Goal: Navigation & Orientation: Find specific page/section

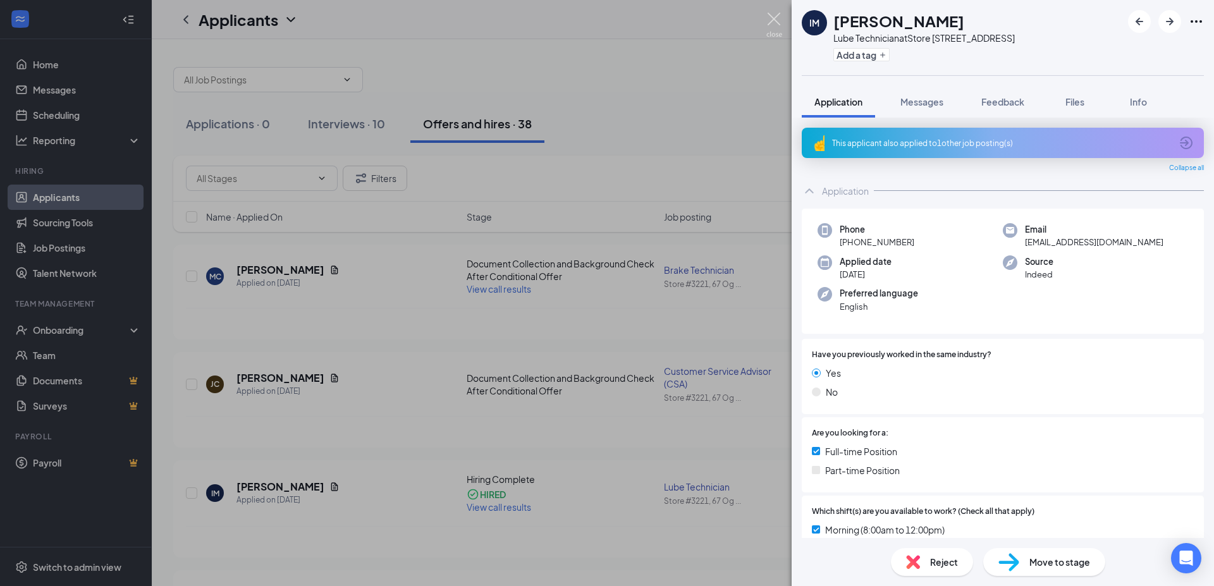
click at [774, 20] on img at bounding box center [774, 25] width 16 height 25
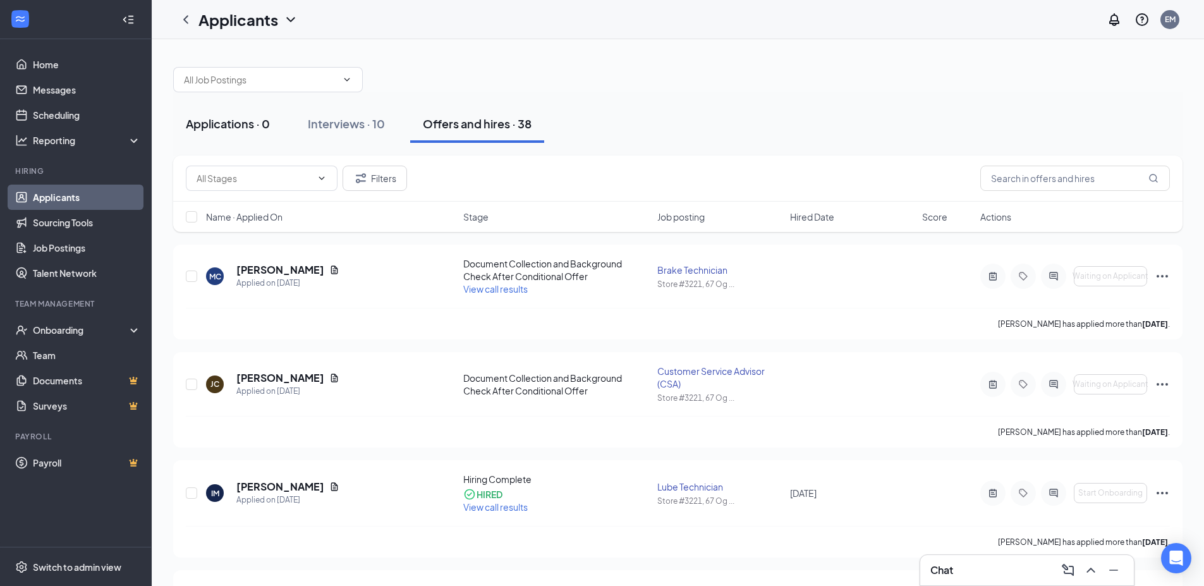
click at [248, 121] on div "Applications · 0" at bounding box center [228, 124] width 84 height 16
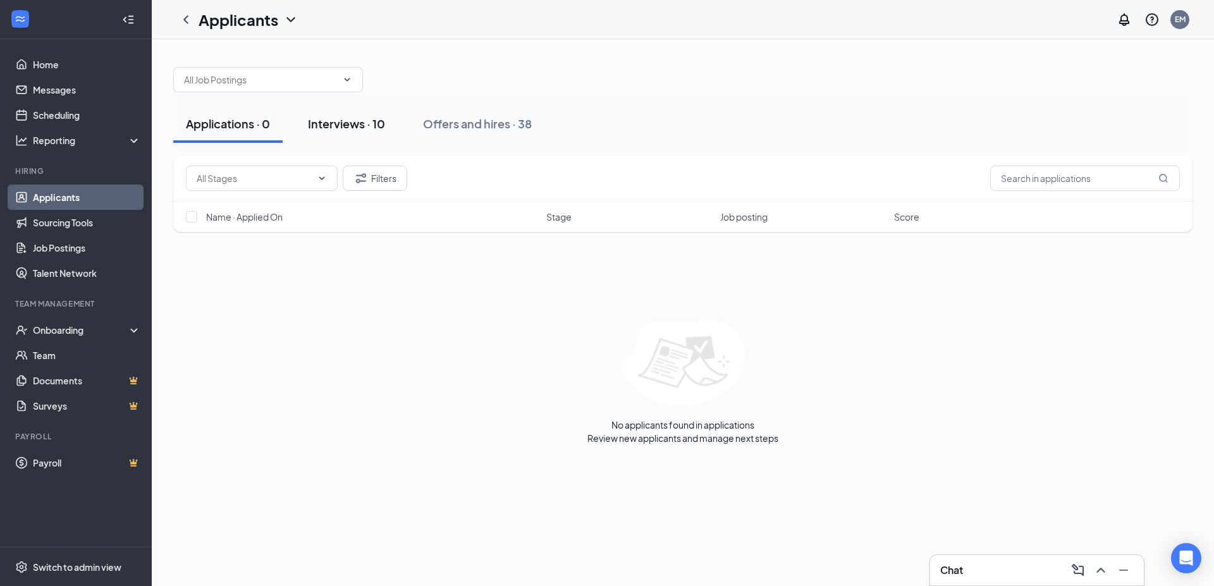
click at [372, 124] on div "Interviews · 10" at bounding box center [346, 124] width 77 height 16
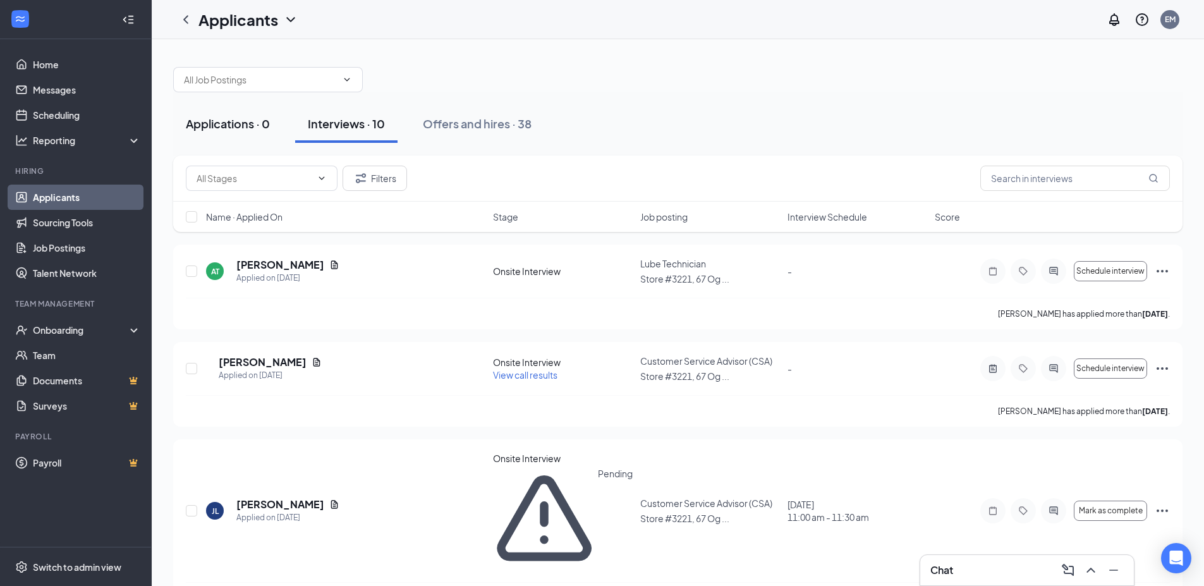
click at [239, 125] on div "Applications · 0" at bounding box center [228, 124] width 84 height 16
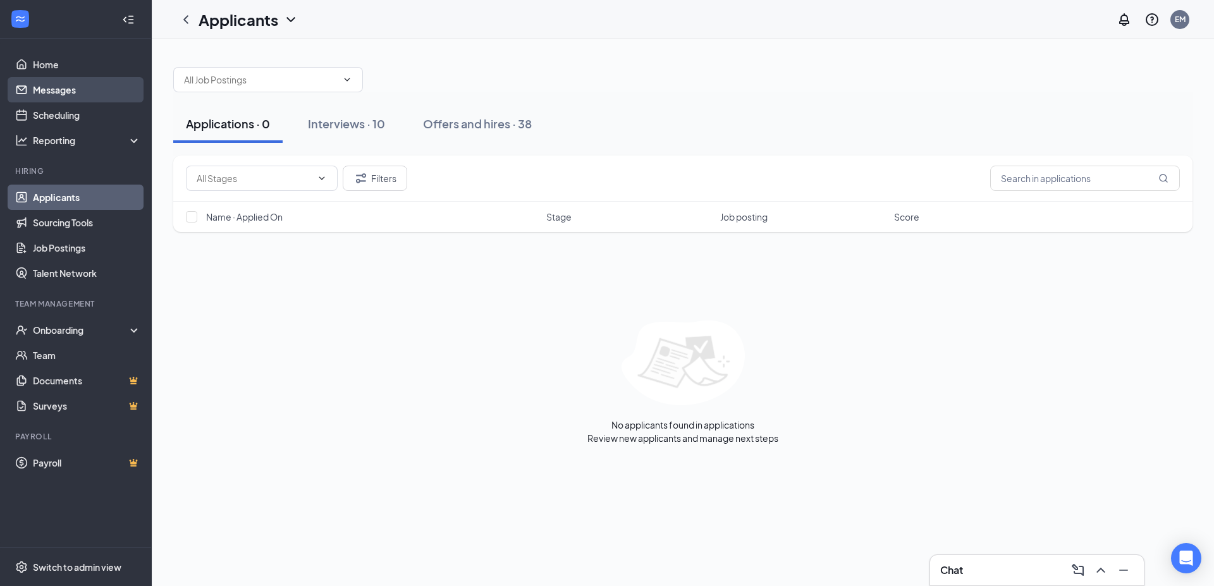
click at [58, 85] on link "Messages" at bounding box center [87, 89] width 108 height 25
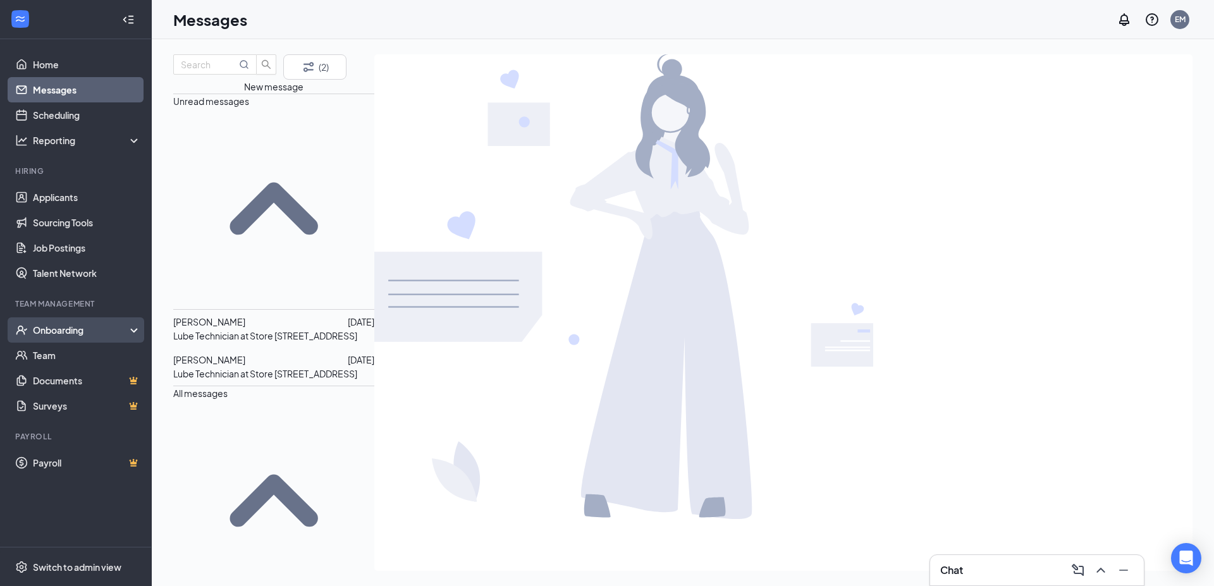
click at [84, 331] on div "Onboarding" at bounding box center [81, 330] width 97 height 13
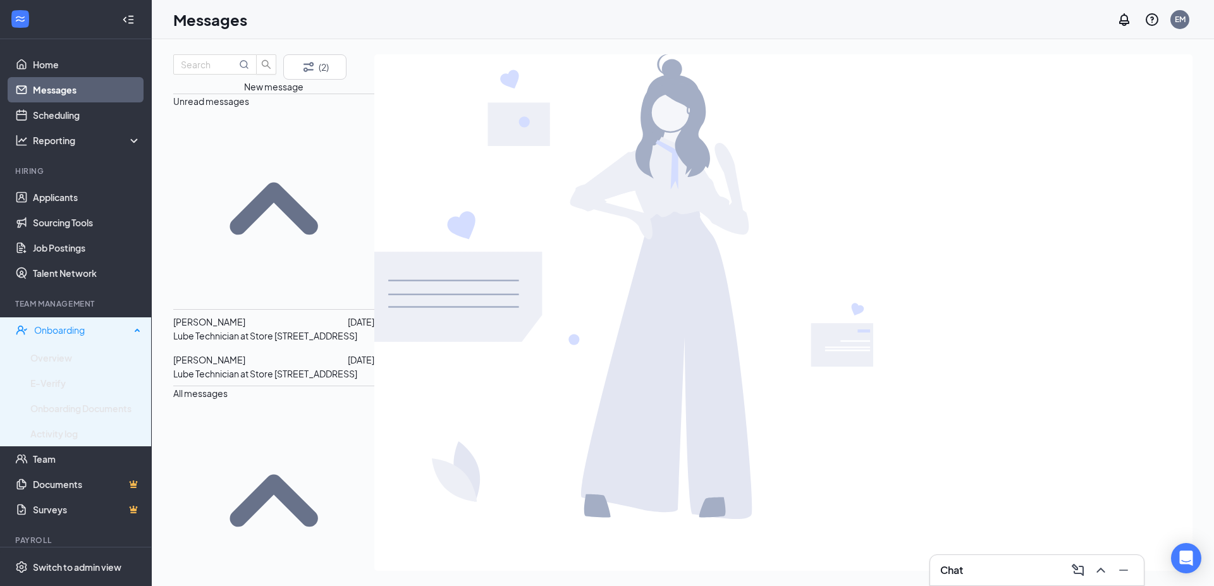
click at [84, 331] on div "Onboarding" at bounding box center [82, 330] width 96 height 13
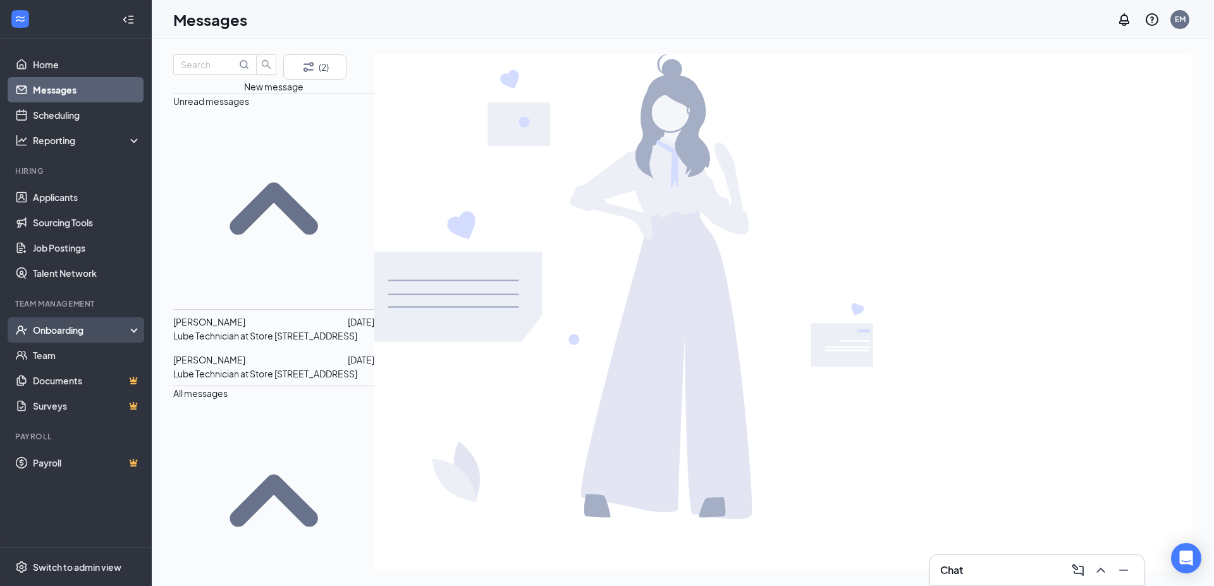
click at [84, 331] on div "Onboarding" at bounding box center [81, 330] width 97 height 13
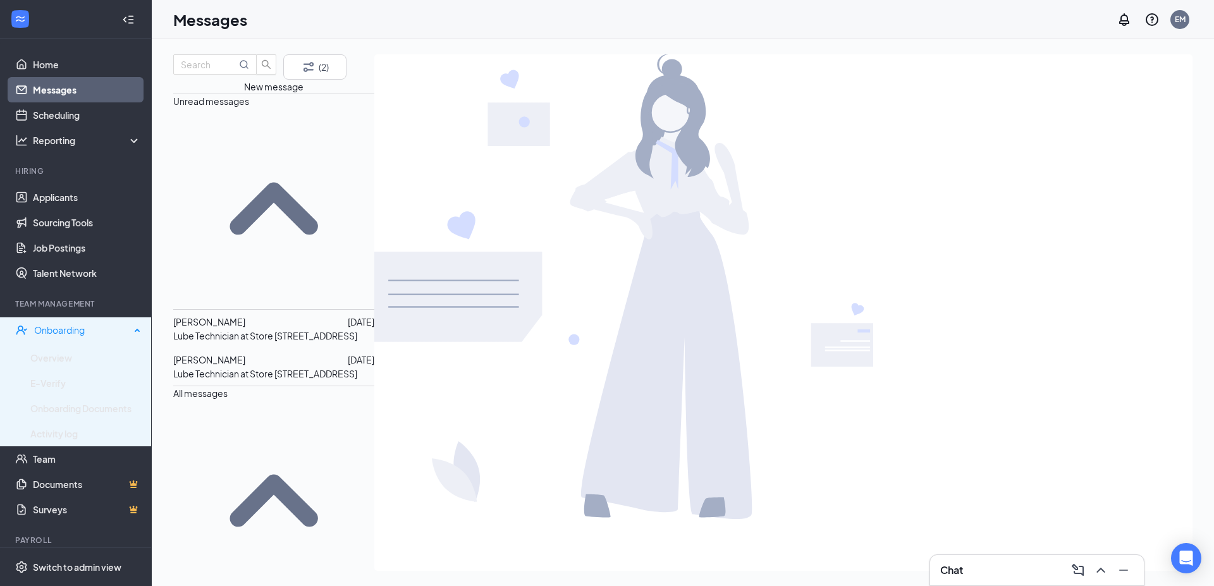
click at [84, 331] on div "Onboarding" at bounding box center [82, 330] width 96 height 13
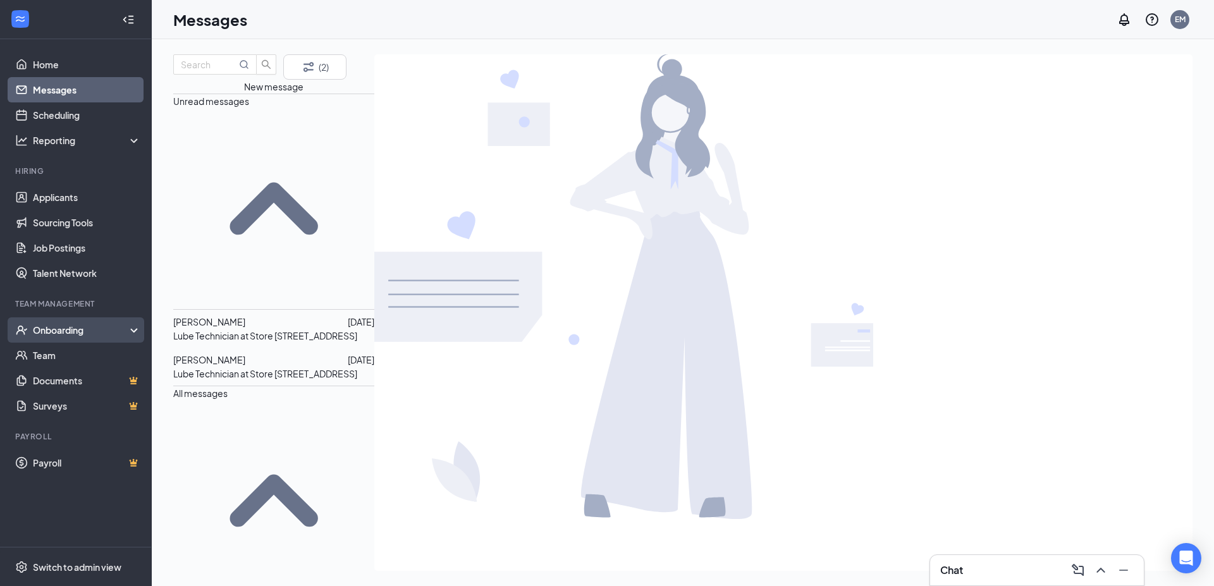
click at [84, 331] on div "Onboarding" at bounding box center [81, 330] width 97 height 13
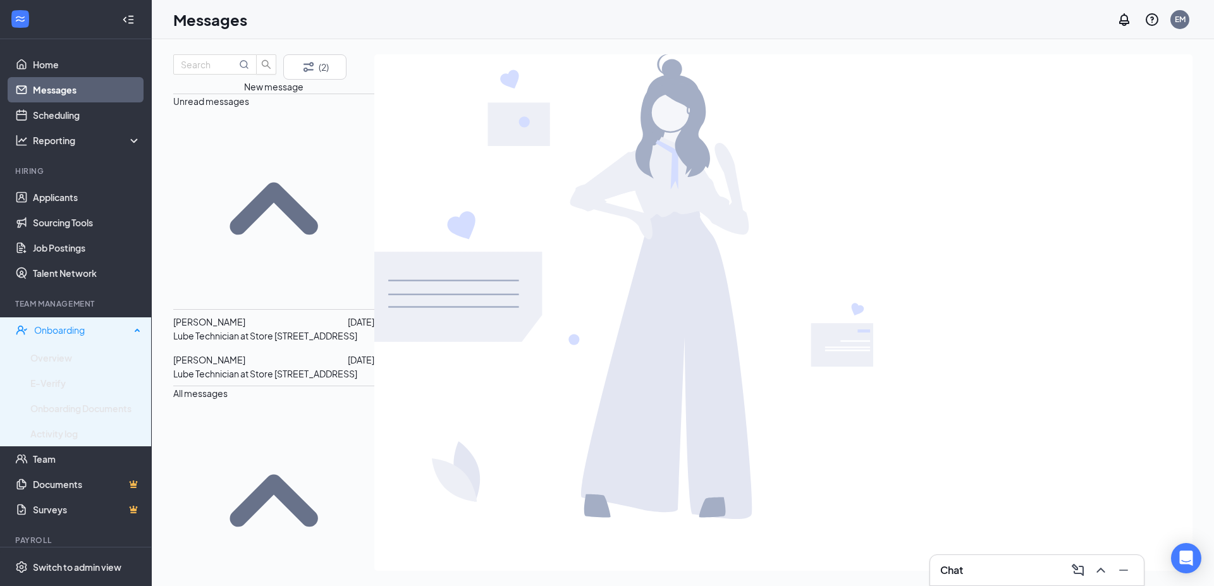
click at [75, 330] on div "Onboarding" at bounding box center [82, 330] width 96 height 13
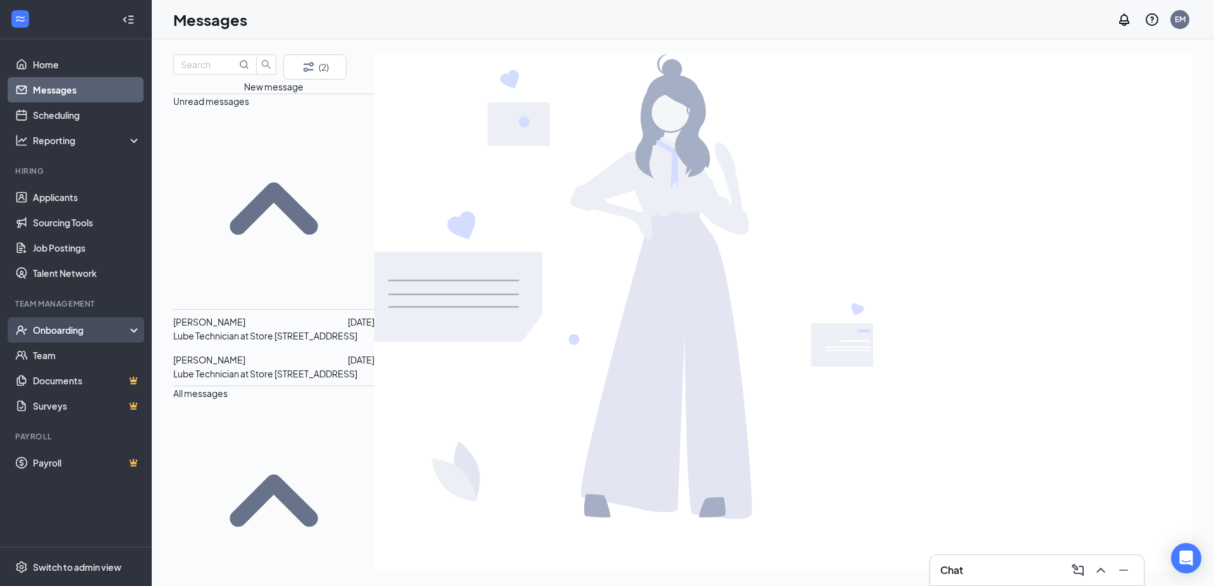
click at [75, 330] on div "Onboarding" at bounding box center [81, 330] width 97 height 13
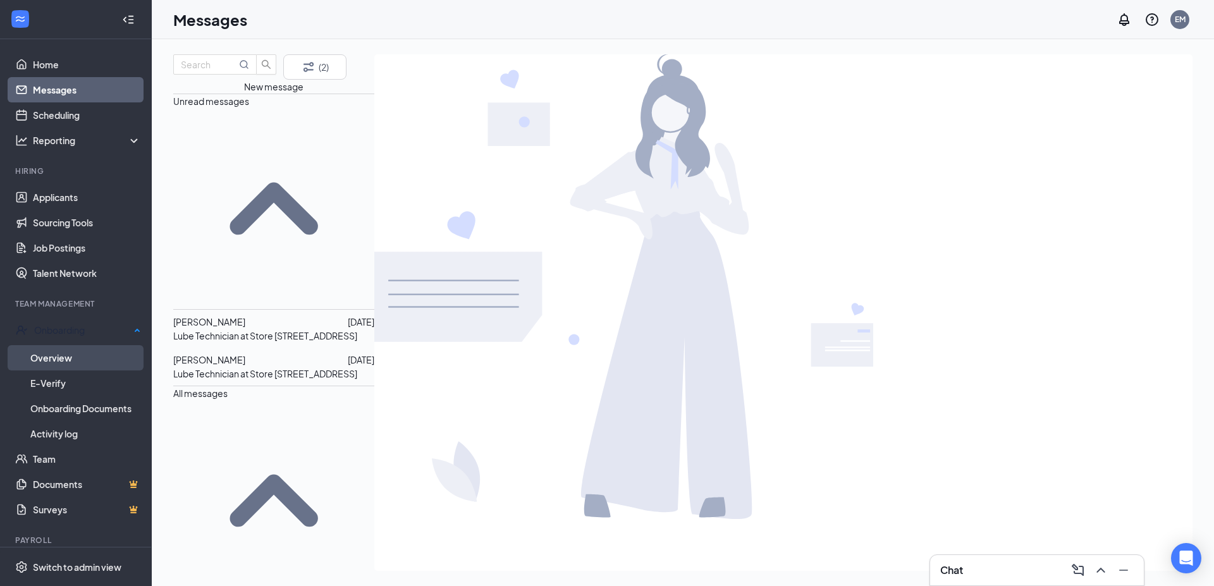
click at [63, 357] on link "Overview" at bounding box center [85, 357] width 111 height 25
